Goal: Find specific page/section: Find specific page/section

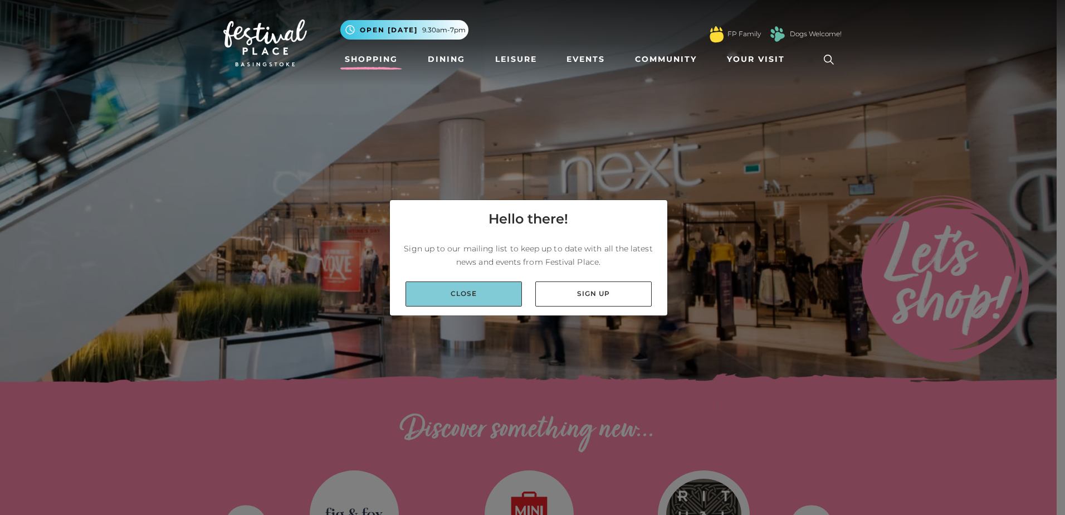
click at [470, 298] on link "Close" at bounding box center [464, 293] width 116 height 25
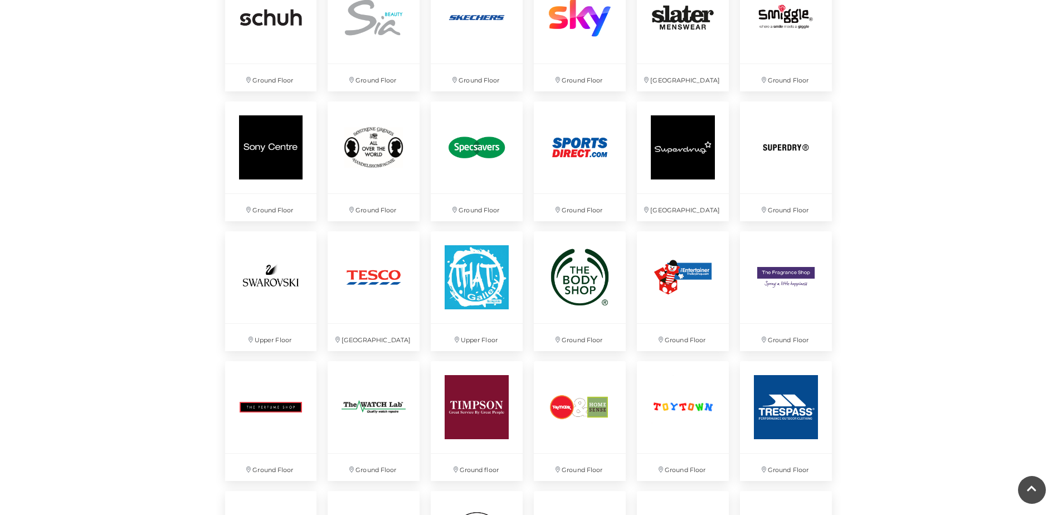
scroll to position [2563, 0]
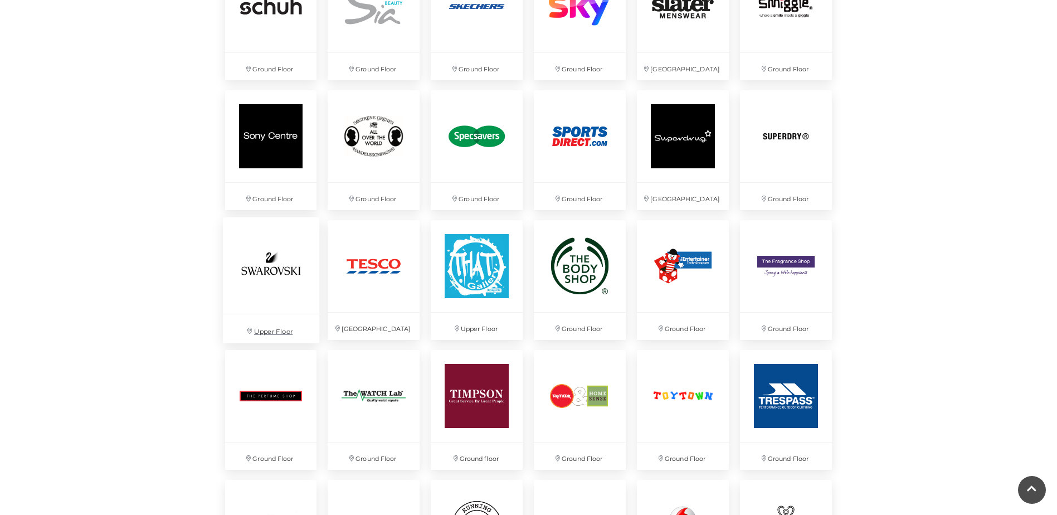
click at [267, 283] on img at bounding box center [270, 265] width 96 height 96
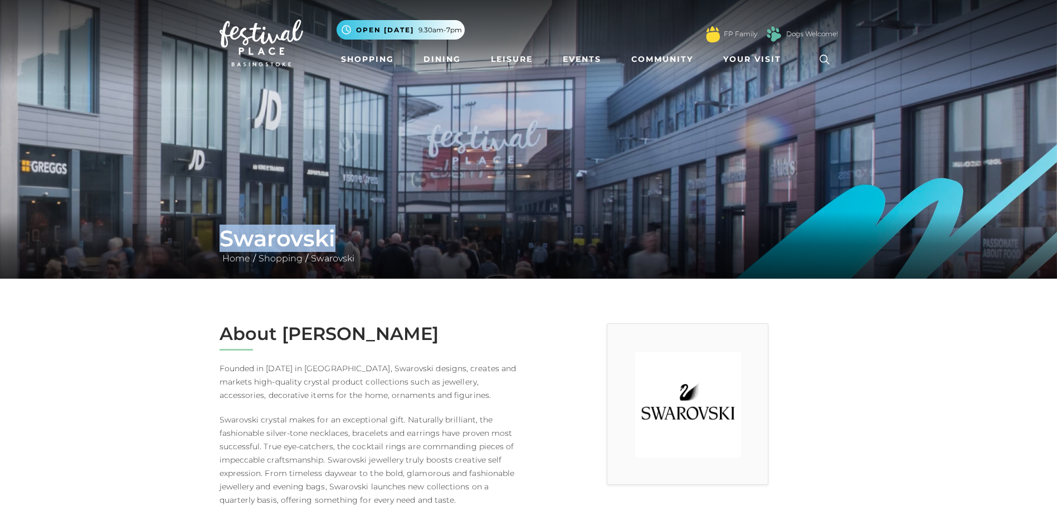
drag, startPoint x: 335, startPoint y: 237, endPoint x: 223, endPoint y: 241, distance: 112.0
click at [223, 241] on h1 "Swarovski" at bounding box center [529, 238] width 619 height 27
drag, startPoint x: 223, startPoint y: 241, endPoint x: 236, endPoint y: 241, distance: 12.8
copy h1 "Swarovski"
